Goal: Task Accomplishment & Management: Manage account settings

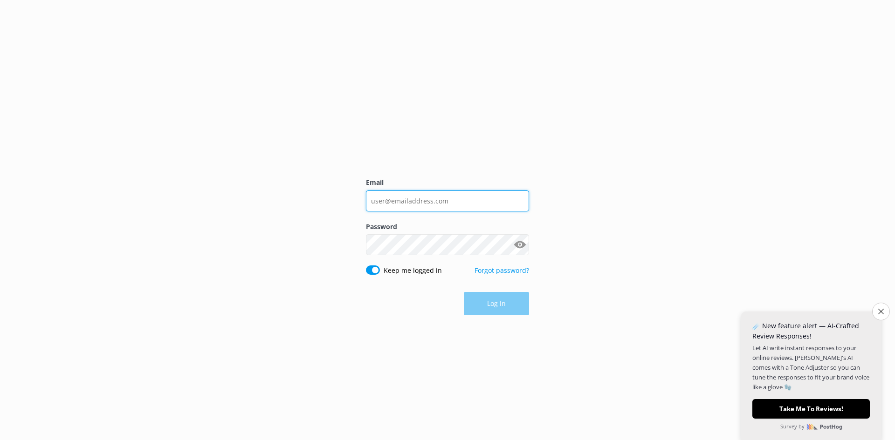
click at [407, 200] on input "Email" at bounding box center [447, 201] width 163 height 21
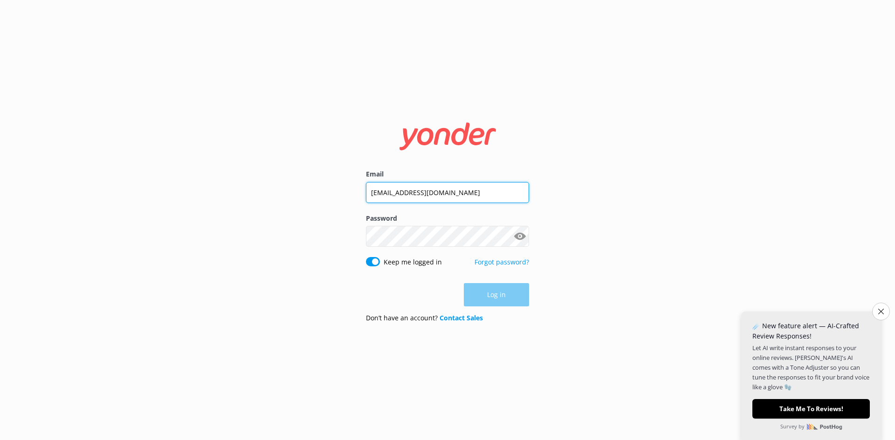
type input "[EMAIL_ADDRESS][DOMAIN_NAME]"
click at [491, 301] on button "Log in" at bounding box center [496, 295] width 65 height 23
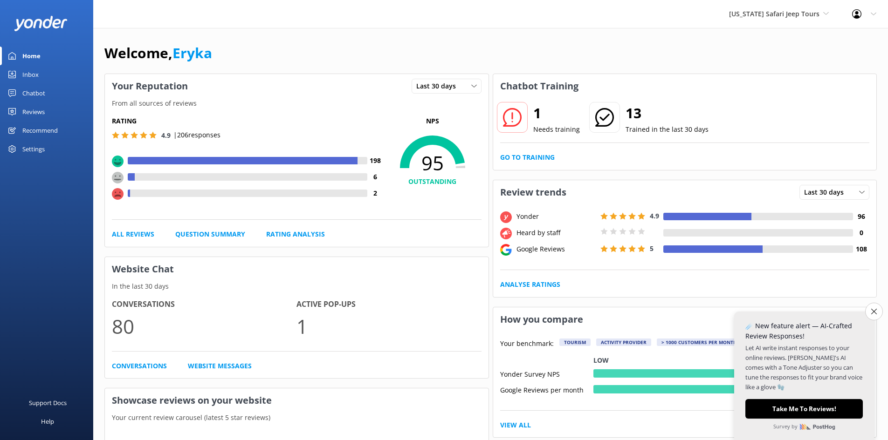
click at [26, 113] on div "Reviews" at bounding box center [33, 112] width 22 height 19
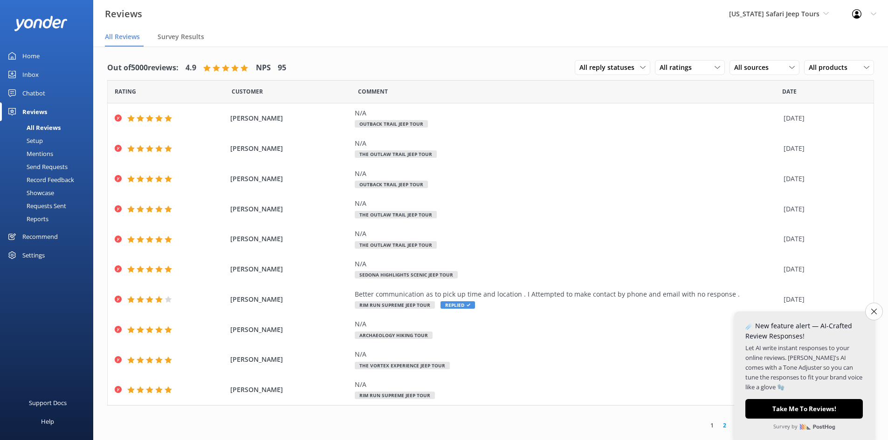
click at [41, 155] on div "Mentions" at bounding box center [30, 153] width 48 height 13
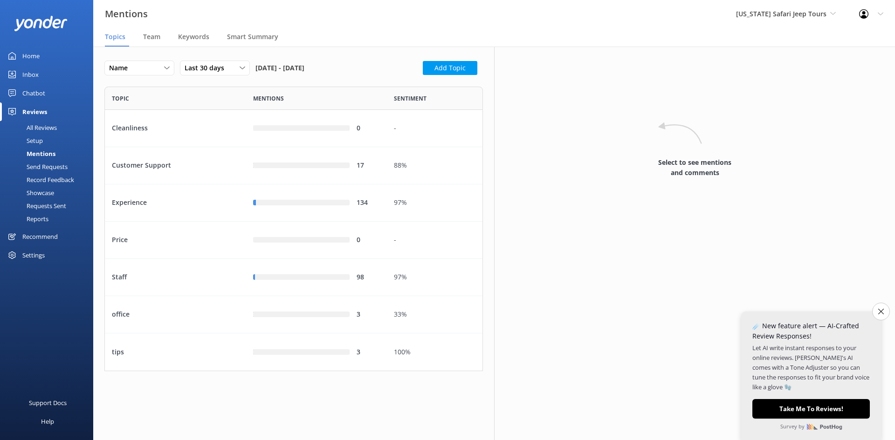
scroll to position [278, 371]
click at [153, 38] on span "Team" at bounding box center [151, 36] width 17 height 9
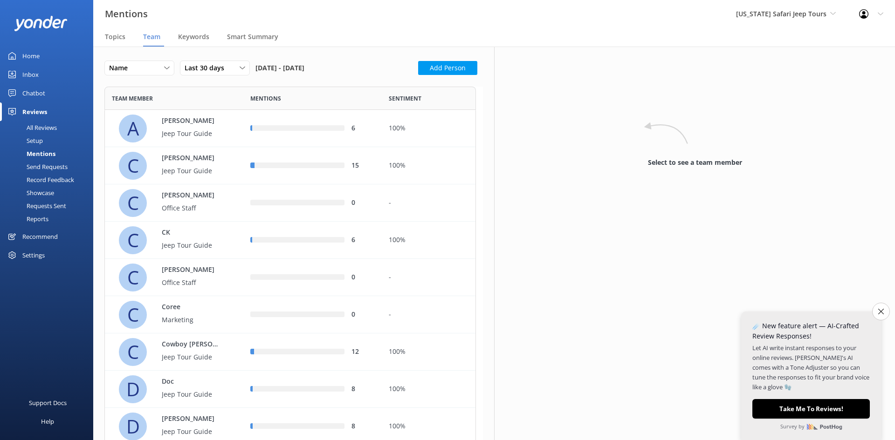
scroll to position [986, 364]
click at [197, 169] on p "Jeep Tour Guide" at bounding box center [192, 171] width 61 height 10
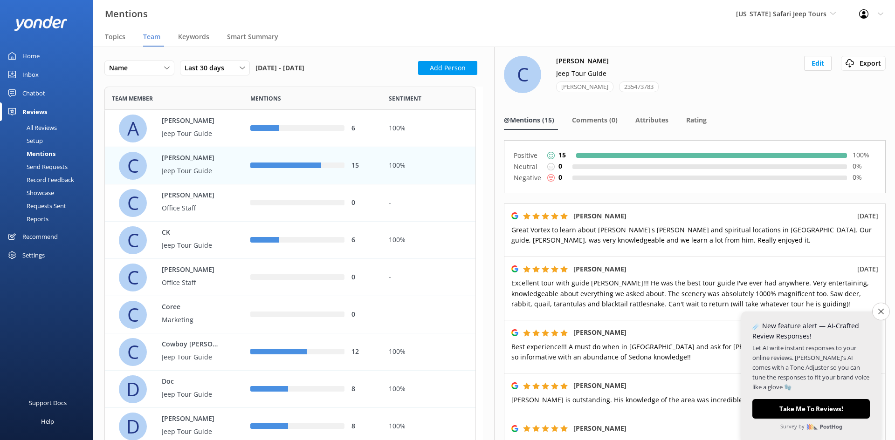
scroll to position [47, 0]
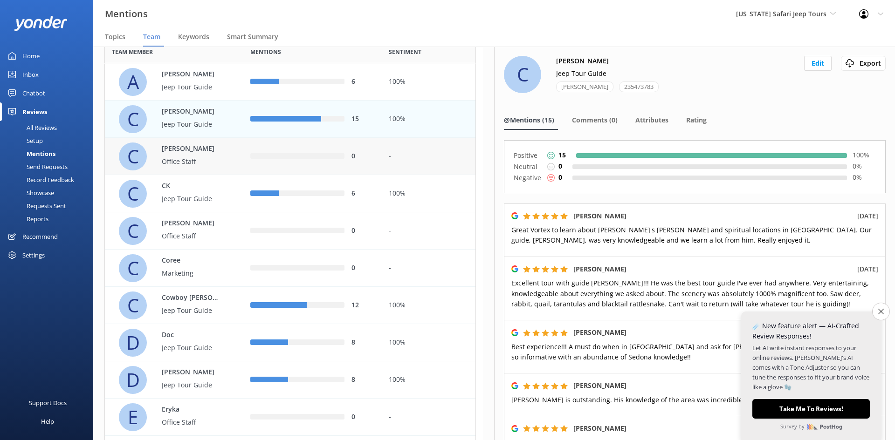
click at [198, 157] on p "Office Staff" at bounding box center [192, 162] width 61 height 10
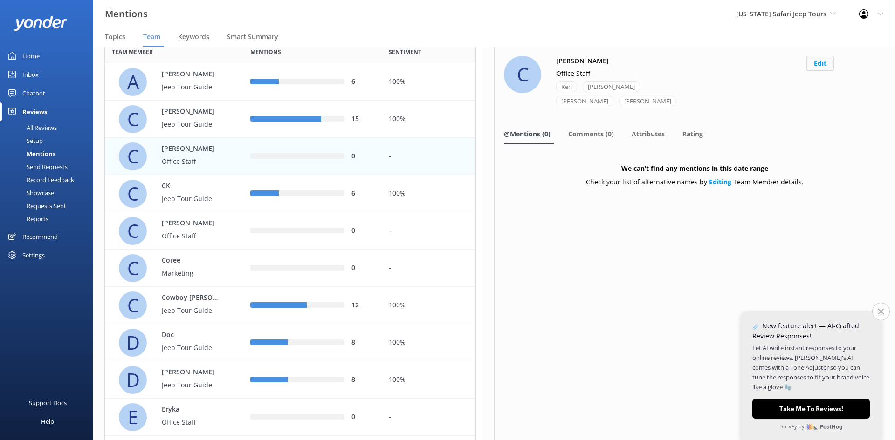
click at [818, 64] on button "Edit" at bounding box center [820, 63] width 28 height 15
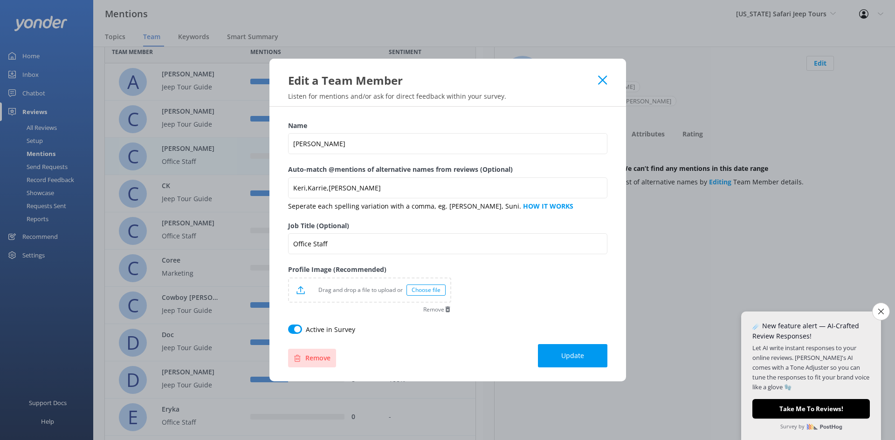
click at [309, 351] on button "Remove" at bounding box center [312, 358] width 48 height 19
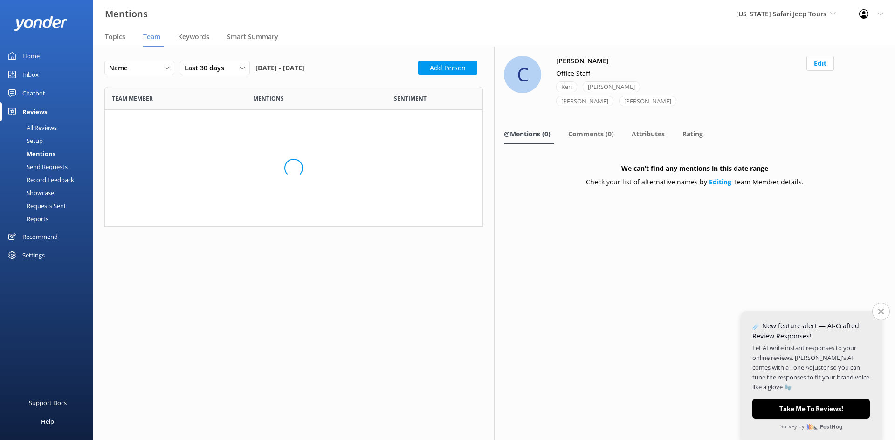
scroll to position [949, 364]
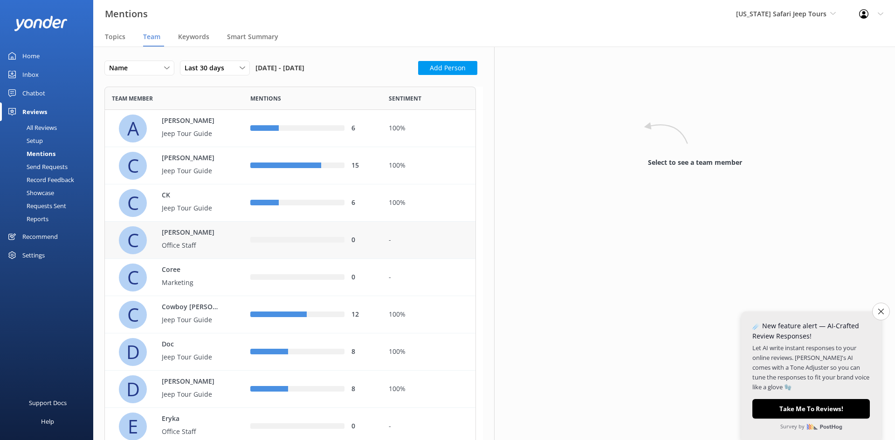
click at [199, 246] on p "Office Staff" at bounding box center [192, 246] width 61 height 10
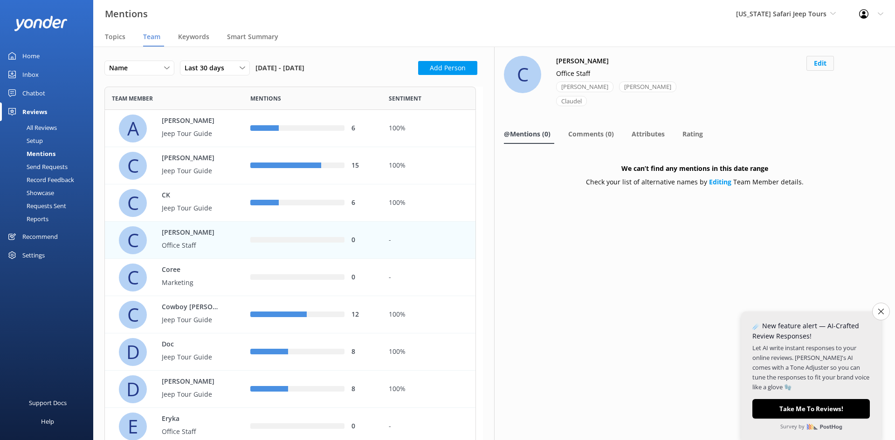
click at [823, 67] on button "Edit" at bounding box center [820, 63] width 28 height 15
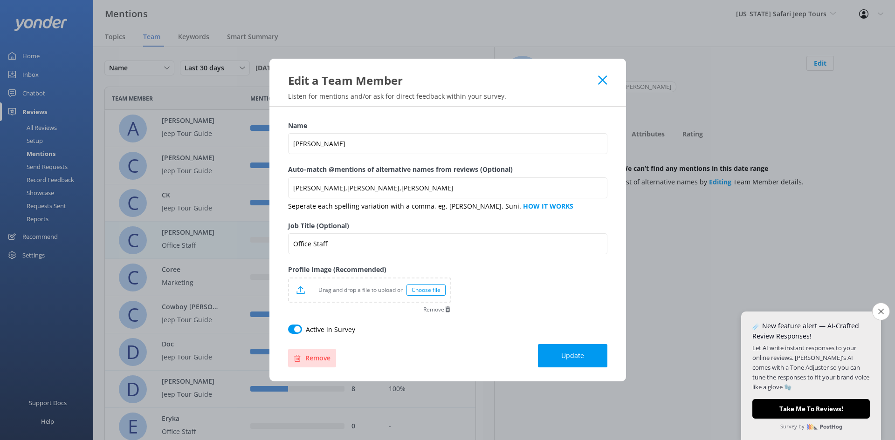
click at [309, 353] on button "Remove" at bounding box center [312, 358] width 48 height 19
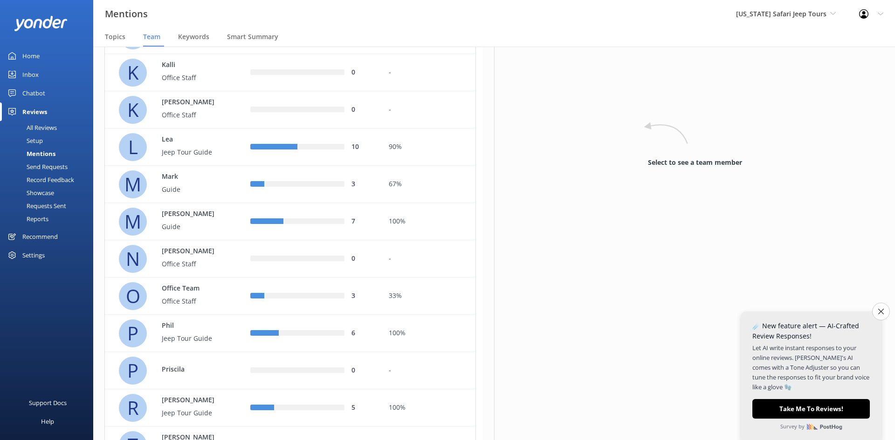
scroll to position [513, 0]
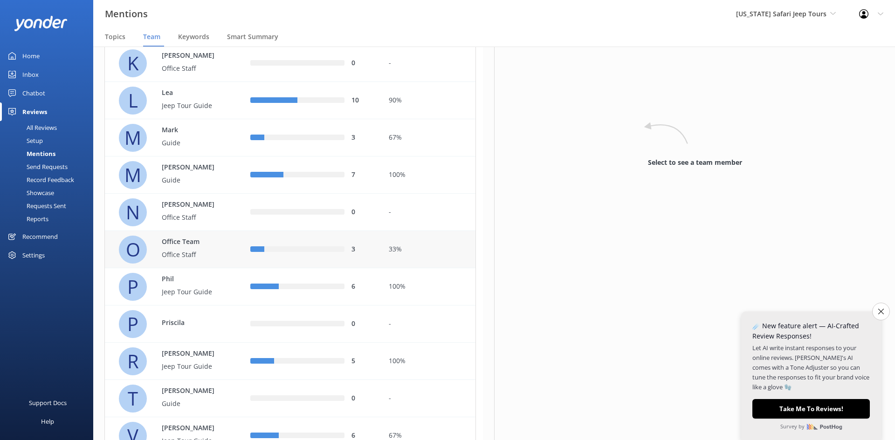
click at [201, 254] on p "Office Staff" at bounding box center [192, 255] width 61 height 10
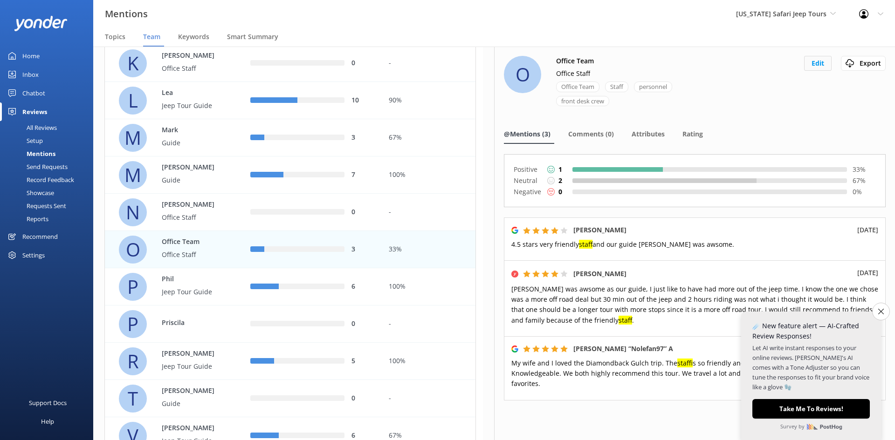
click at [807, 64] on button "Edit" at bounding box center [818, 63] width 28 height 15
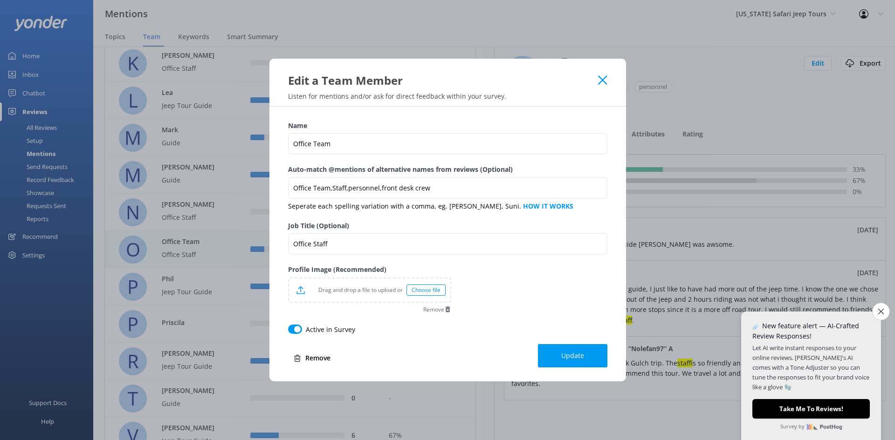
click at [310, 353] on button "Remove" at bounding box center [312, 358] width 48 height 19
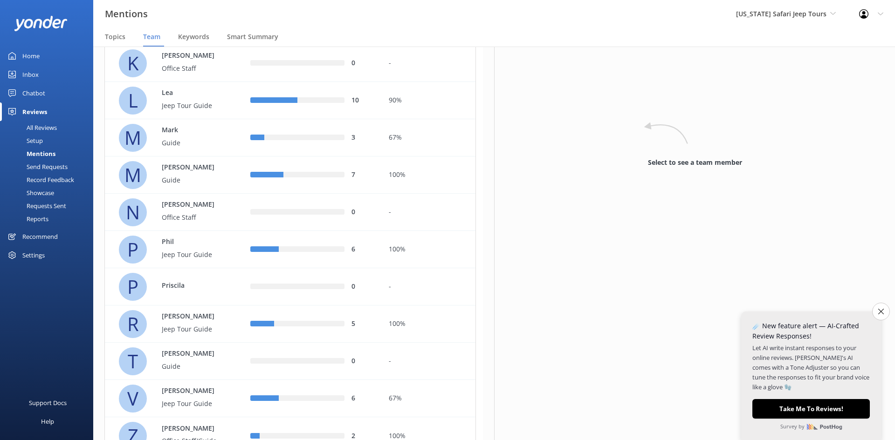
scroll to position [556, 0]
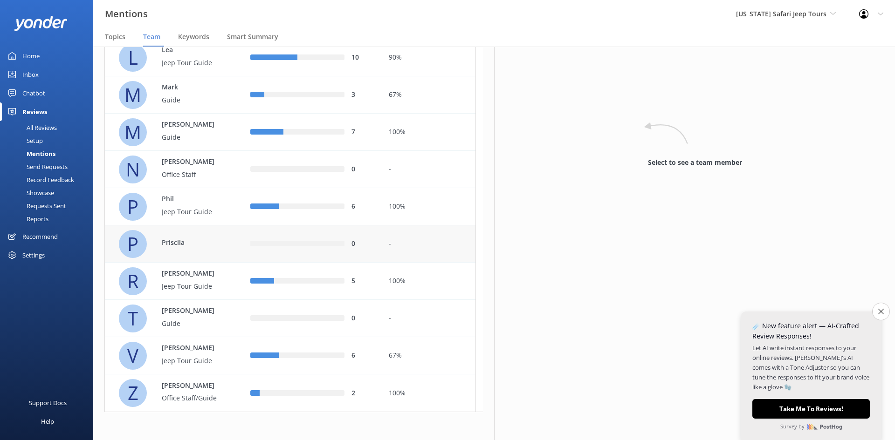
click at [245, 255] on div "0" at bounding box center [312, 244] width 138 height 37
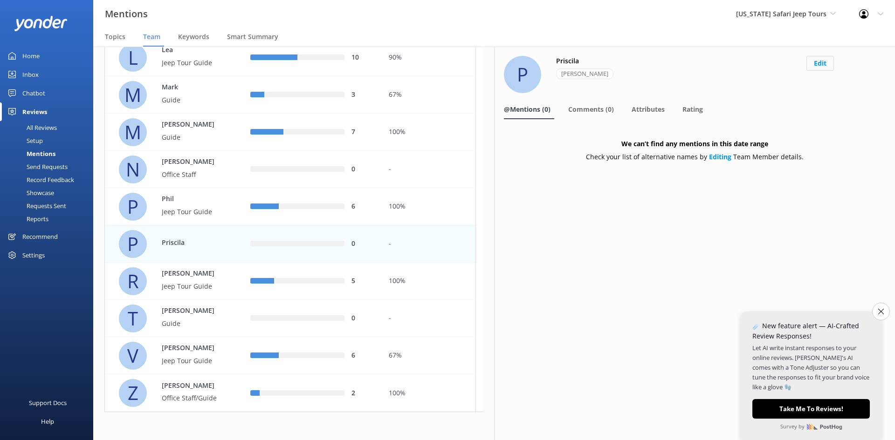
click at [822, 62] on button "Edit" at bounding box center [820, 63] width 28 height 15
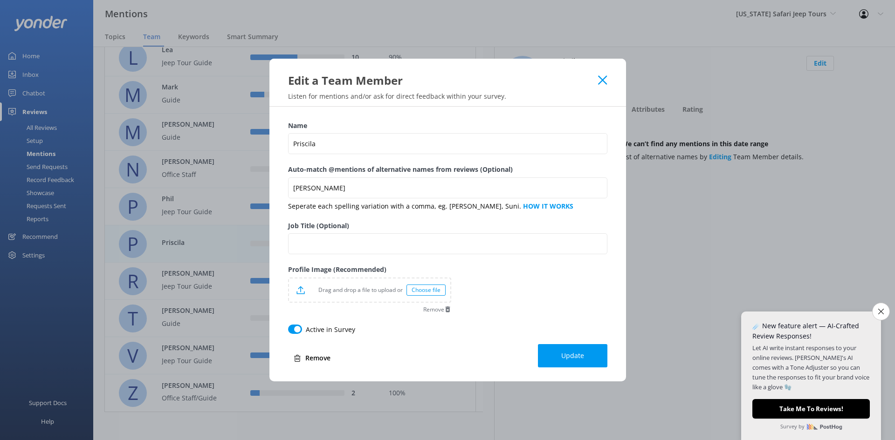
drag, startPoint x: 325, startPoint y: 359, endPoint x: 494, endPoint y: 41, distance: 359.7
click at [325, 359] on button "Remove" at bounding box center [312, 358] width 48 height 19
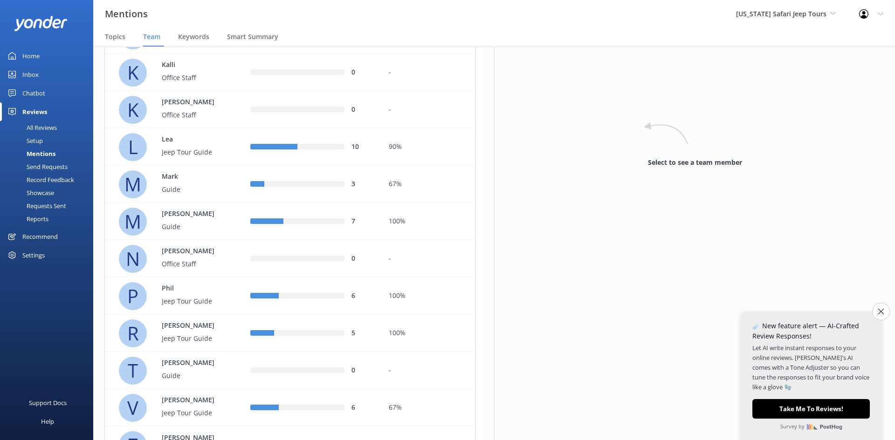
scroll to position [518, 0]
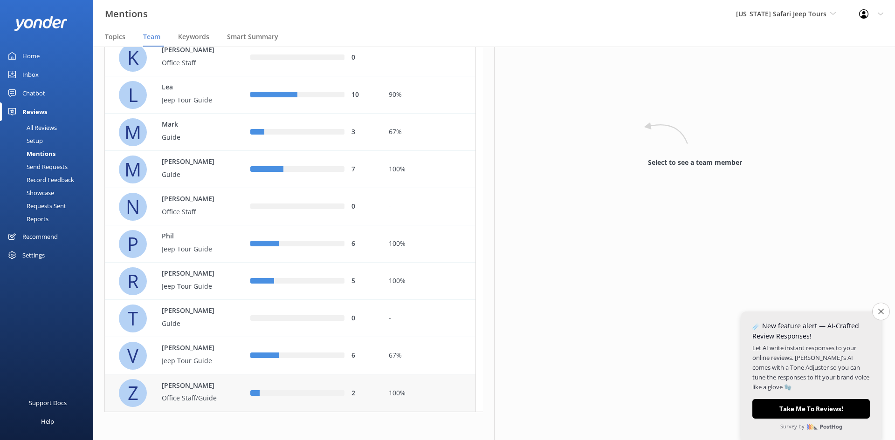
click at [199, 393] on p "Office Staff/Guide" at bounding box center [192, 398] width 61 height 10
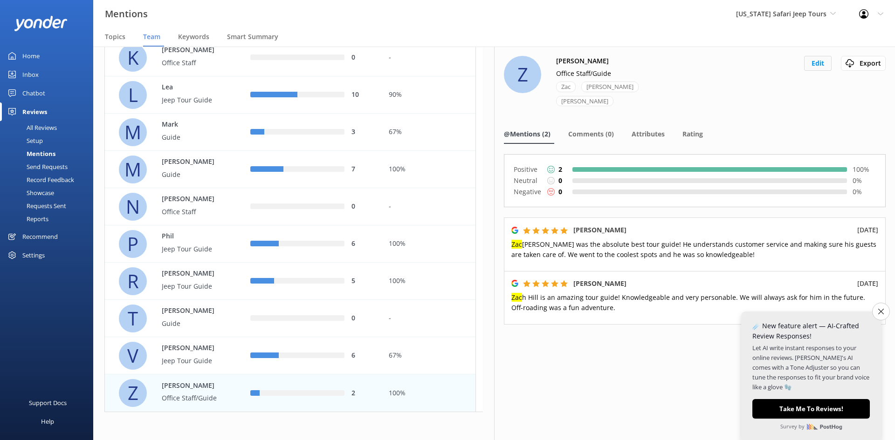
click at [821, 62] on button "Edit" at bounding box center [818, 63] width 28 height 15
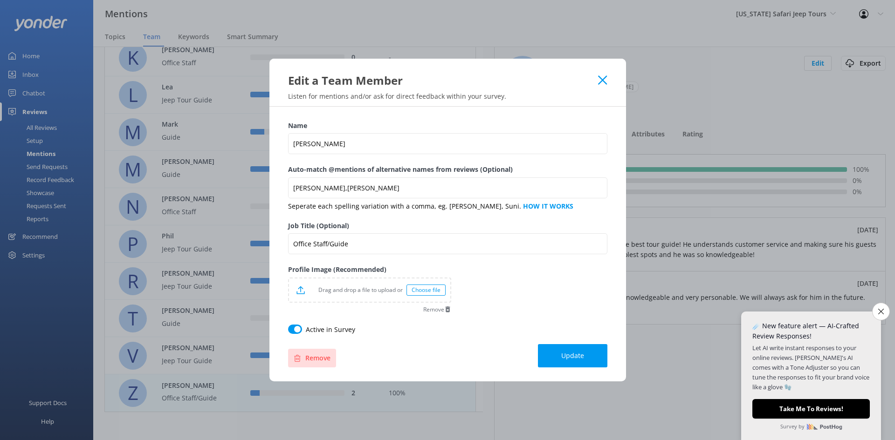
click at [302, 362] on button "Remove" at bounding box center [312, 358] width 48 height 19
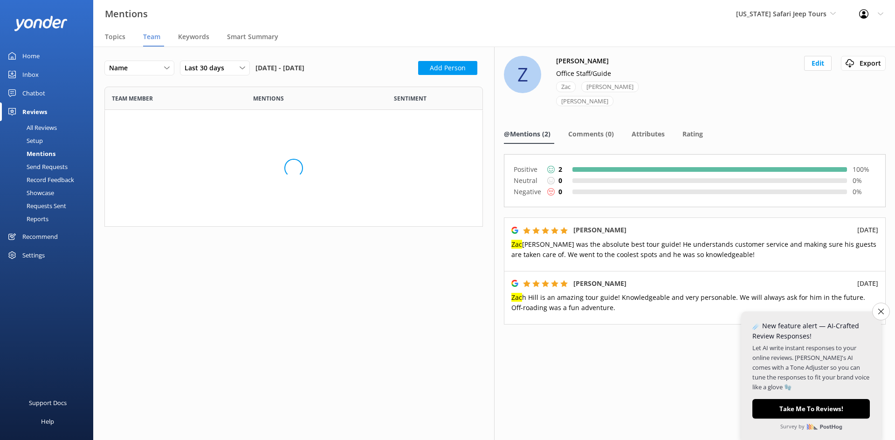
scroll to position [800, 364]
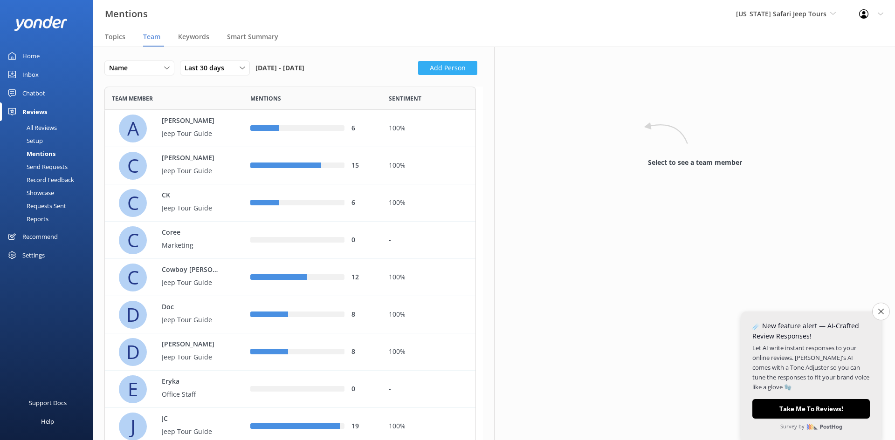
click at [438, 68] on button "Add Person" at bounding box center [447, 68] width 59 height 14
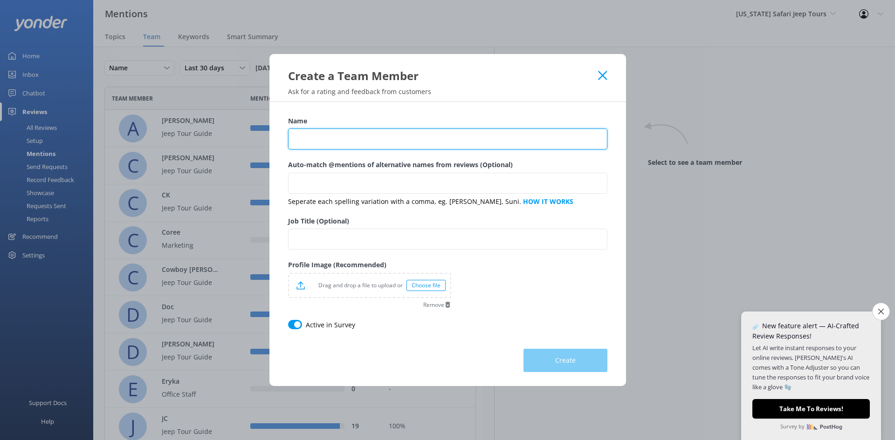
click at [330, 137] on input "Name" at bounding box center [447, 139] width 319 height 21
type input "[PERSON_NAME]"
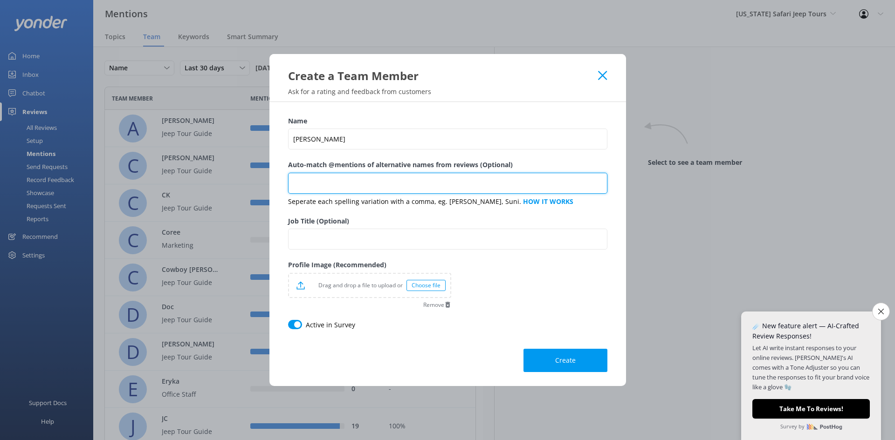
click at [338, 187] on input "Auto-match @mentions of alternative names from reviews (Optional)" at bounding box center [447, 183] width 319 height 21
type input "[PERSON_NAME]"
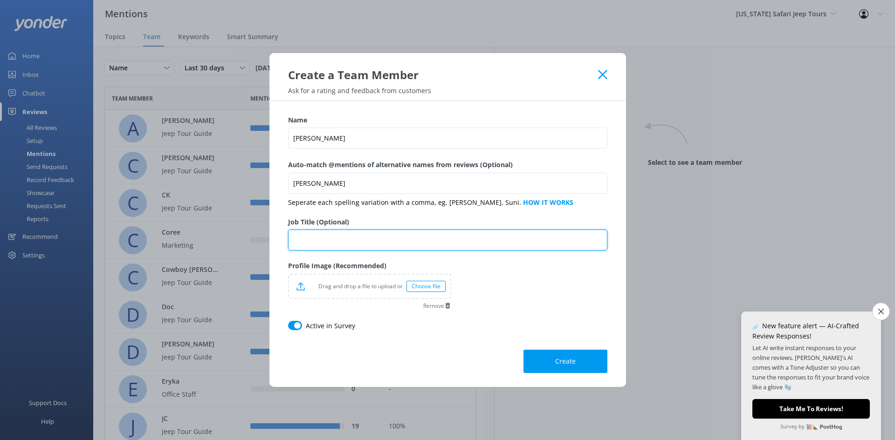
click at [345, 237] on input "Job Title (Optional)" at bounding box center [447, 240] width 319 height 21
type input "G"
type input "Jeep Tour Guide"
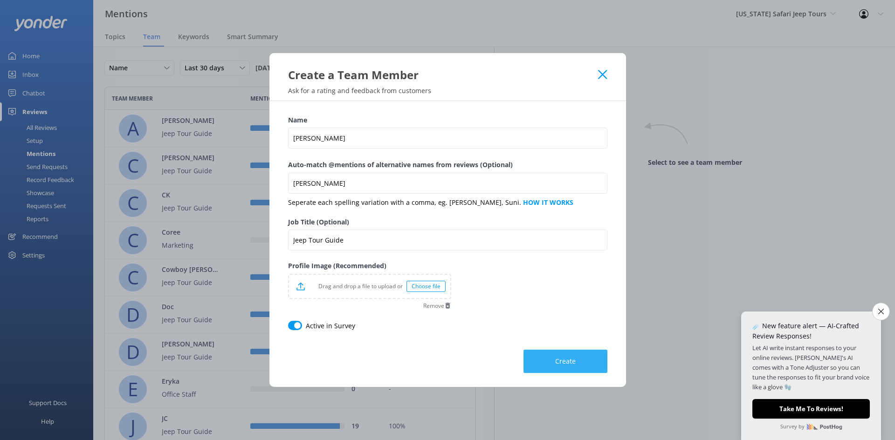
click at [566, 363] on span "Create" at bounding box center [565, 361] width 21 height 9
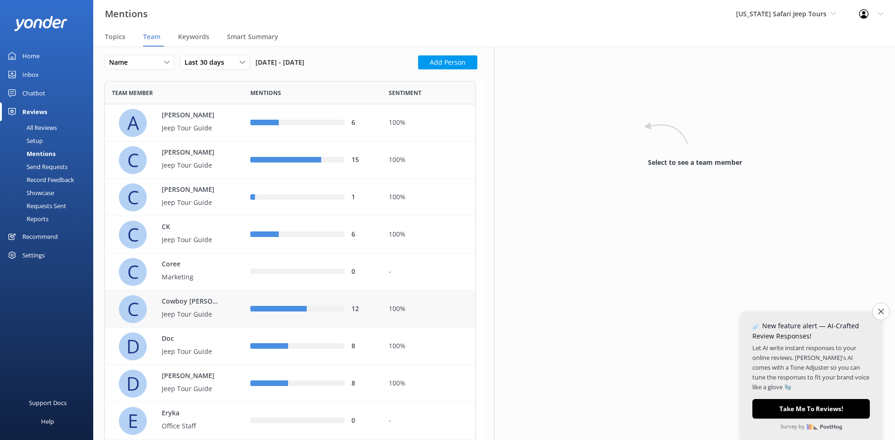
scroll to position [0, 0]
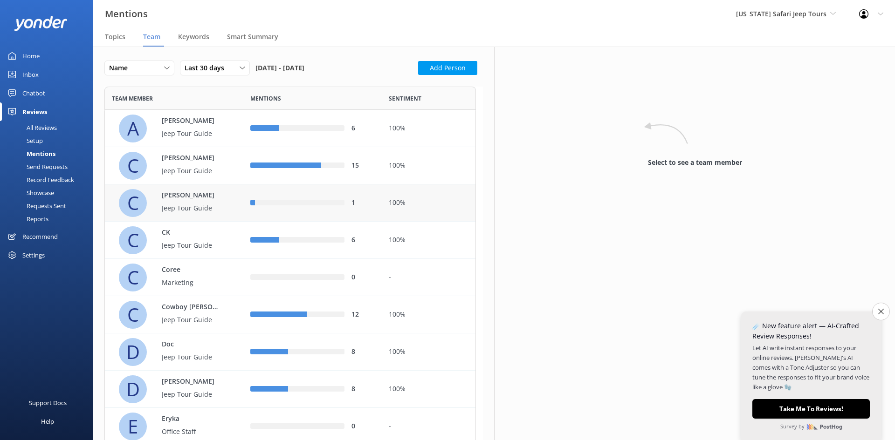
click at [209, 213] on p "Jeep Tour Guide" at bounding box center [192, 208] width 61 height 10
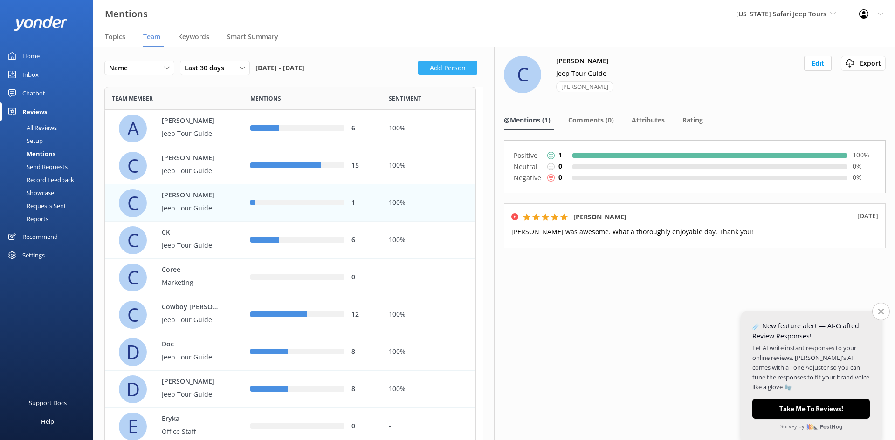
click at [445, 68] on button "Add Person" at bounding box center [447, 68] width 59 height 14
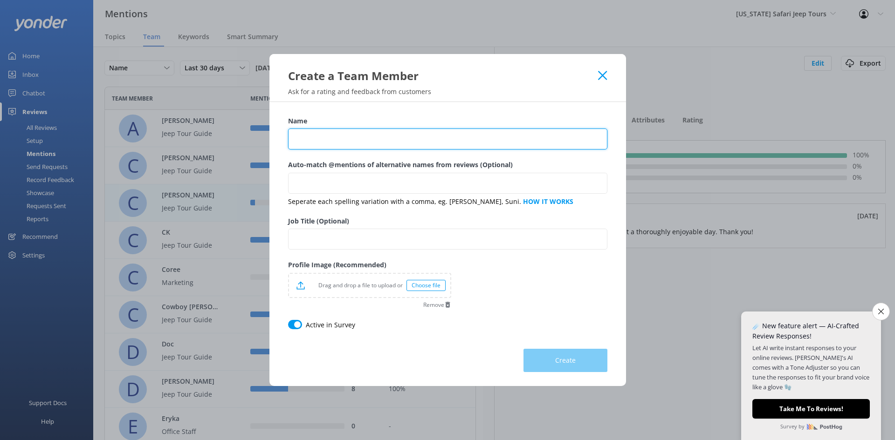
click at [336, 138] on input "Name" at bounding box center [447, 139] width 319 height 21
type input "[PERSON_NAME]"
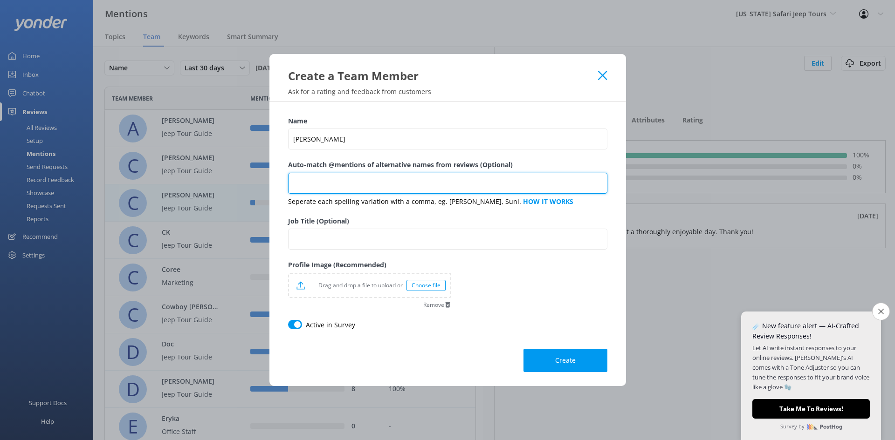
click at [328, 178] on input "Auto-match @mentions of alternative names from reviews (Optional)" at bounding box center [447, 183] width 319 height 21
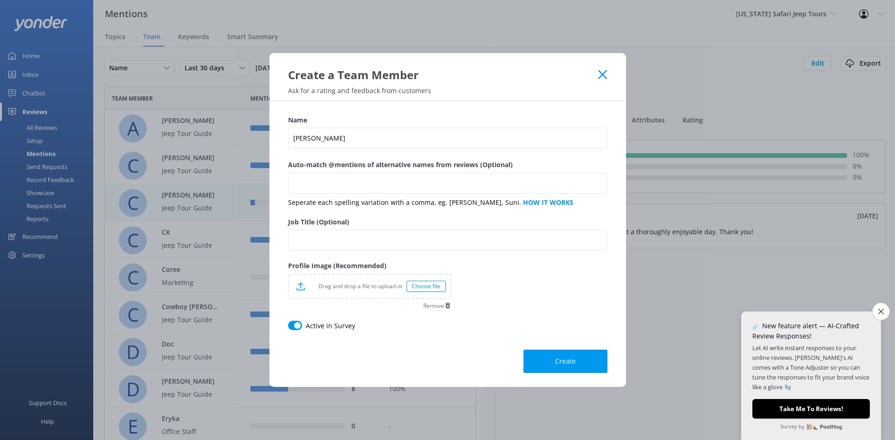
click at [315, 252] on div "Job Title (Optional)" at bounding box center [447, 239] width 319 height 44
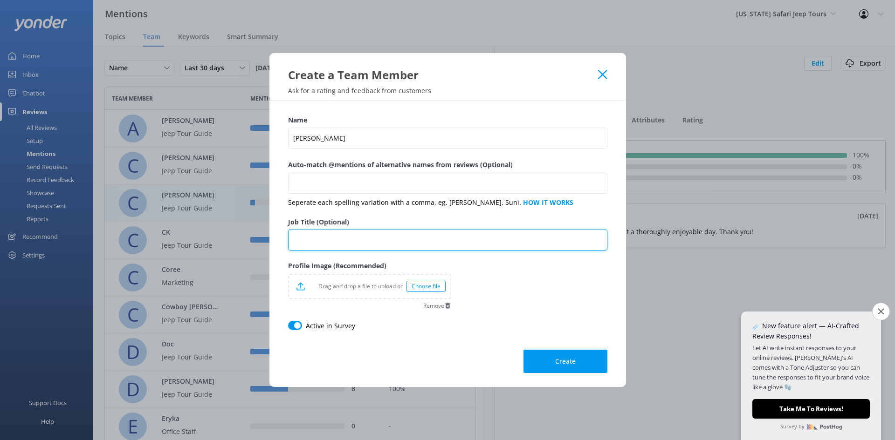
click at [316, 242] on input "Job Title (Optional)" at bounding box center [447, 240] width 319 height 21
type input "Jeep Tour Guide"
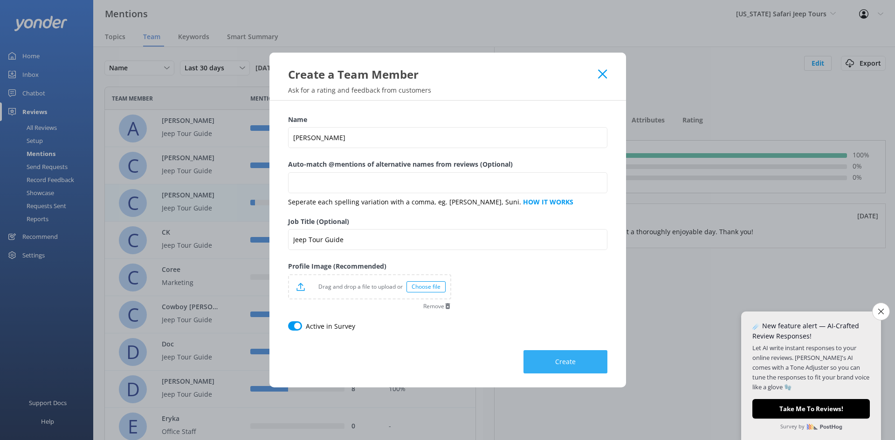
click at [546, 358] on button "Create" at bounding box center [565, 362] width 84 height 23
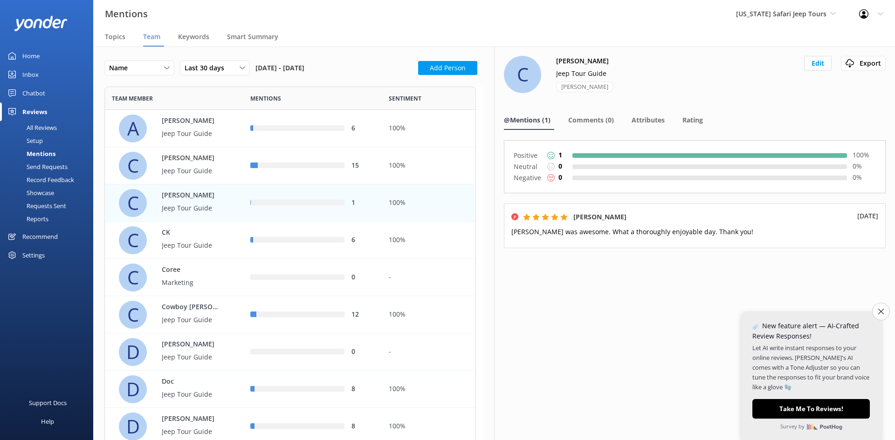
scroll to position [874, 364]
click at [430, 62] on button "Add Person" at bounding box center [447, 68] width 59 height 14
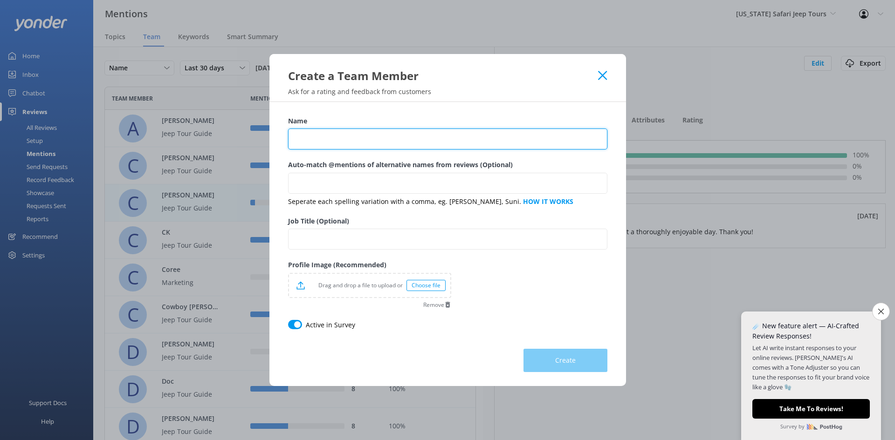
click at [311, 137] on input "Name" at bounding box center [447, 139] width 319 height 21
type input "[PERSON_NAME]"
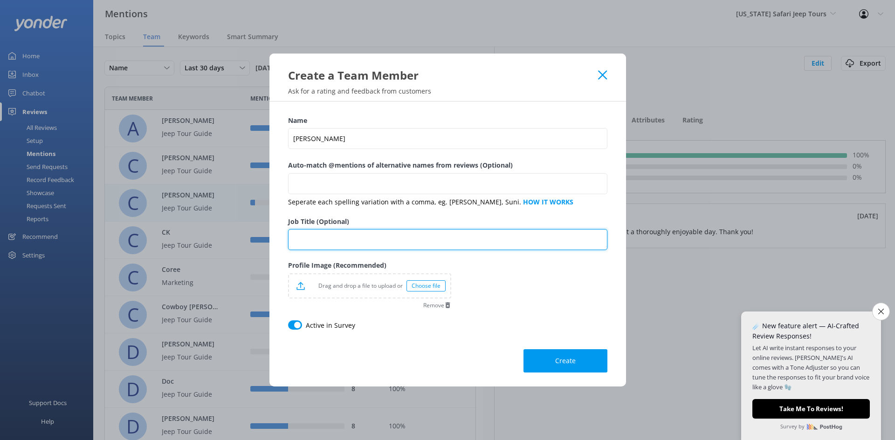
click at [331, 244] on input "Job Title (Optional)" at bounding box center [447, 239] width 319 height 21
type input "Office Staff"
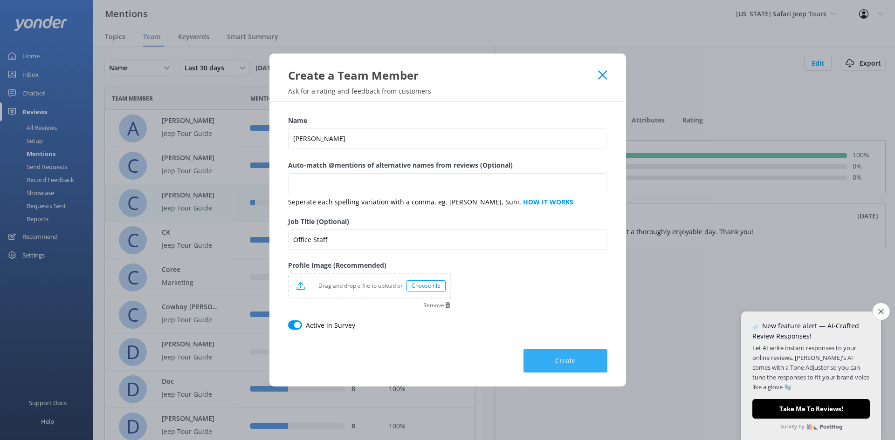
click at [552, 363] on button "Create" at bounding box center [565, 361] width 84 height 23
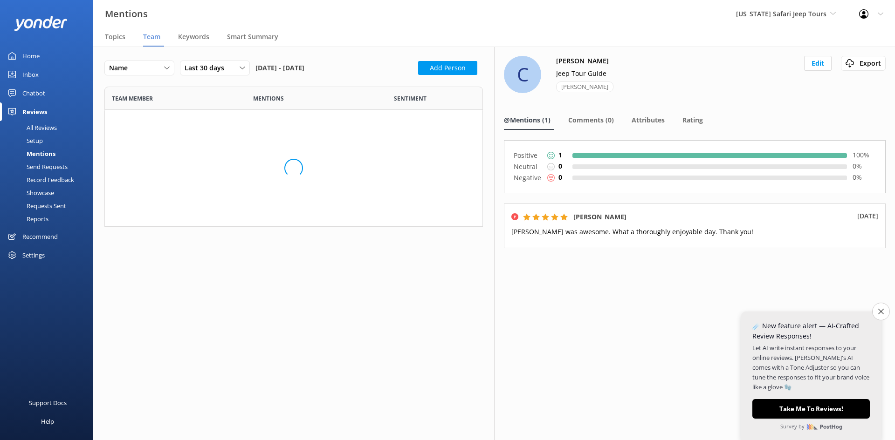
scroll to position [912, 364]
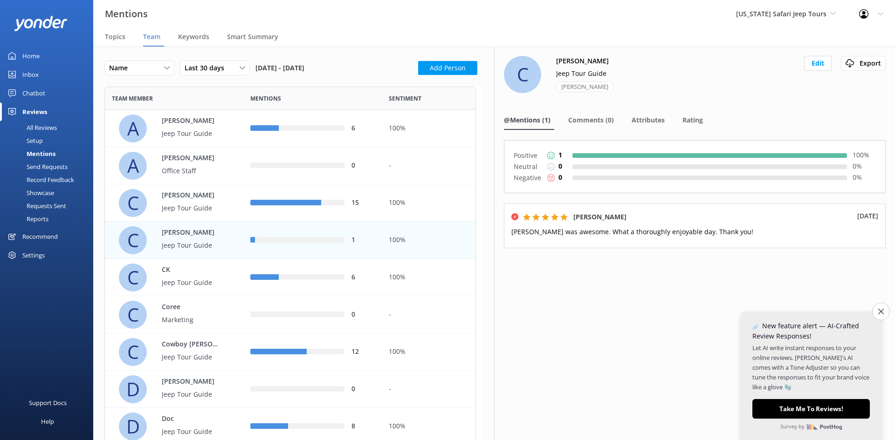
click at [868, 15] on div at bounding box center [866, 13] width 15 height 9
click at [837, 65] on link "Logout" at bounding box center [848, 62] width 93 height 23
